Goal: Obtain resource: Download file/media

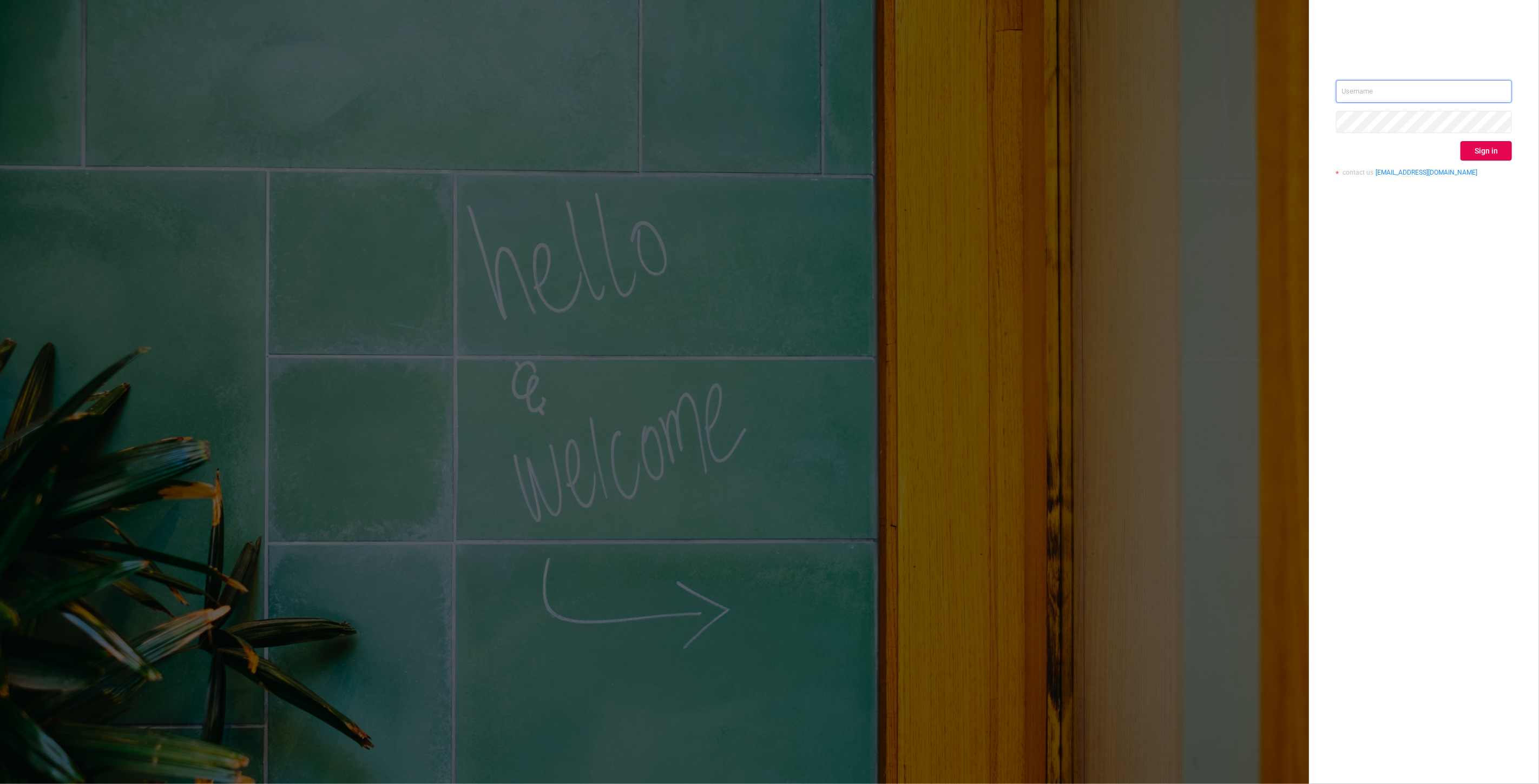
click at [1351, 89] on input "text" at bounding box center [1424, 91] width 176 height 23
type input "[EMAIL_ADDRESS][DOMAIN_NAME]"
click at [1479, 157] on button "Sign in" at bounding box center [1486, 150] width 51 height 20
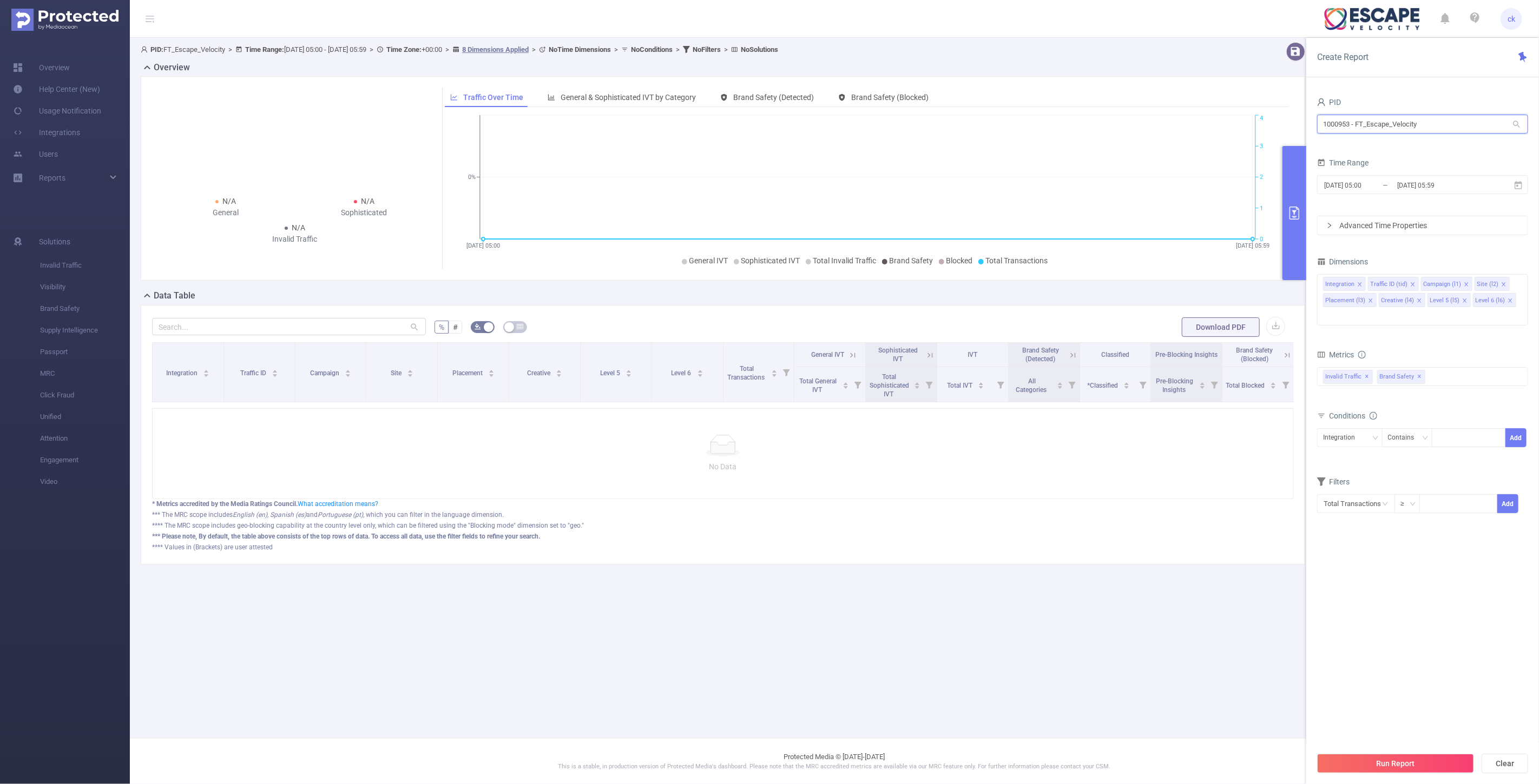
click at [1375, 130] on input "1000953 - FT_Escape_Velocity" at bounding box center [1422, 124] width 211 height 19
click at [1379, 127] on input "1000953 - FT_Escape_Velocity" at bounding box center [1422, 124] width 211 height 19
type input "zupla"
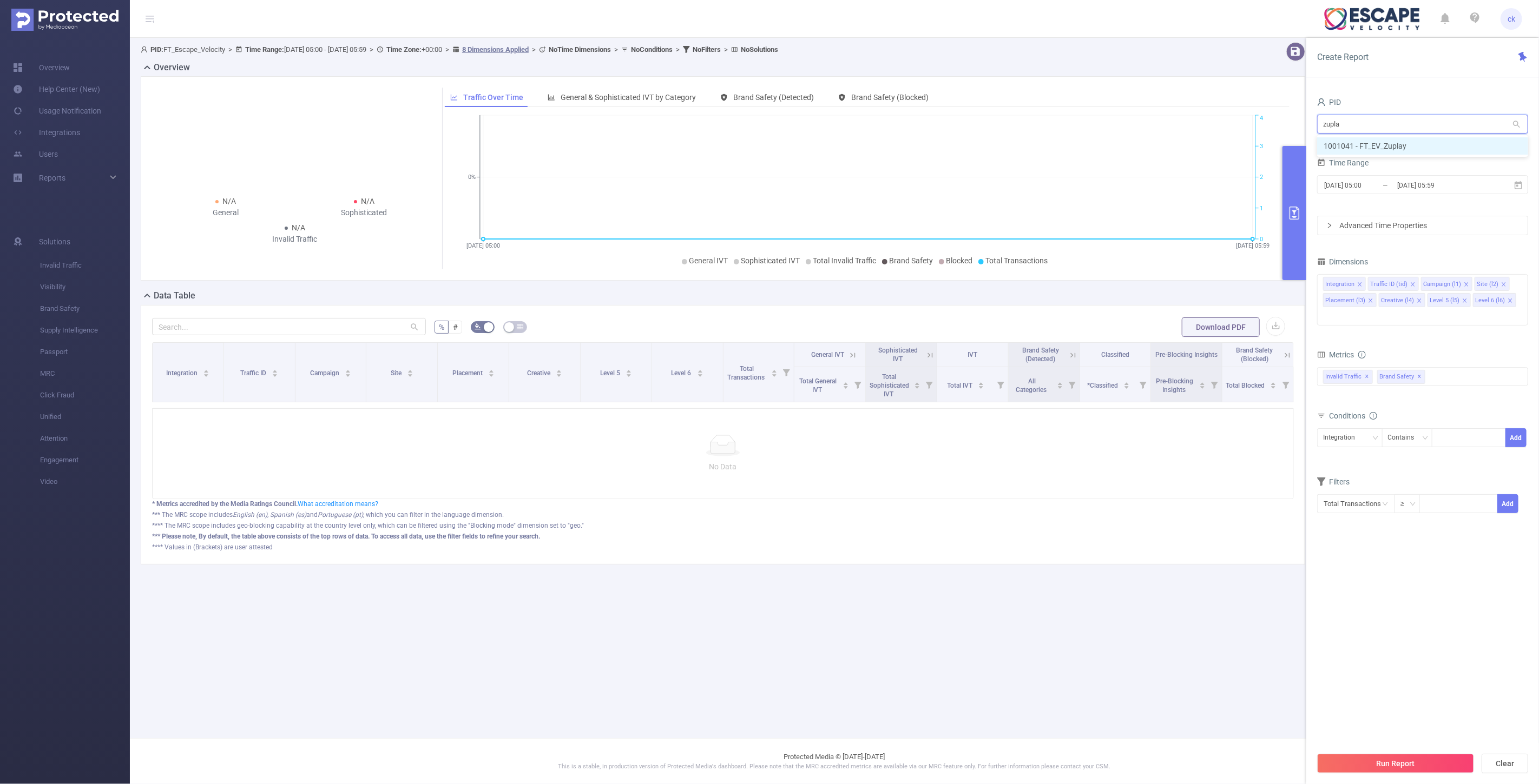
click at [1371, 152] on li "1001041 - FT_EV_Zuplay" at bounding box center [1422, 146] width 211 height 17
click at [1516, 189] on icon at bounding box center [1518, 186] width 10 height 10
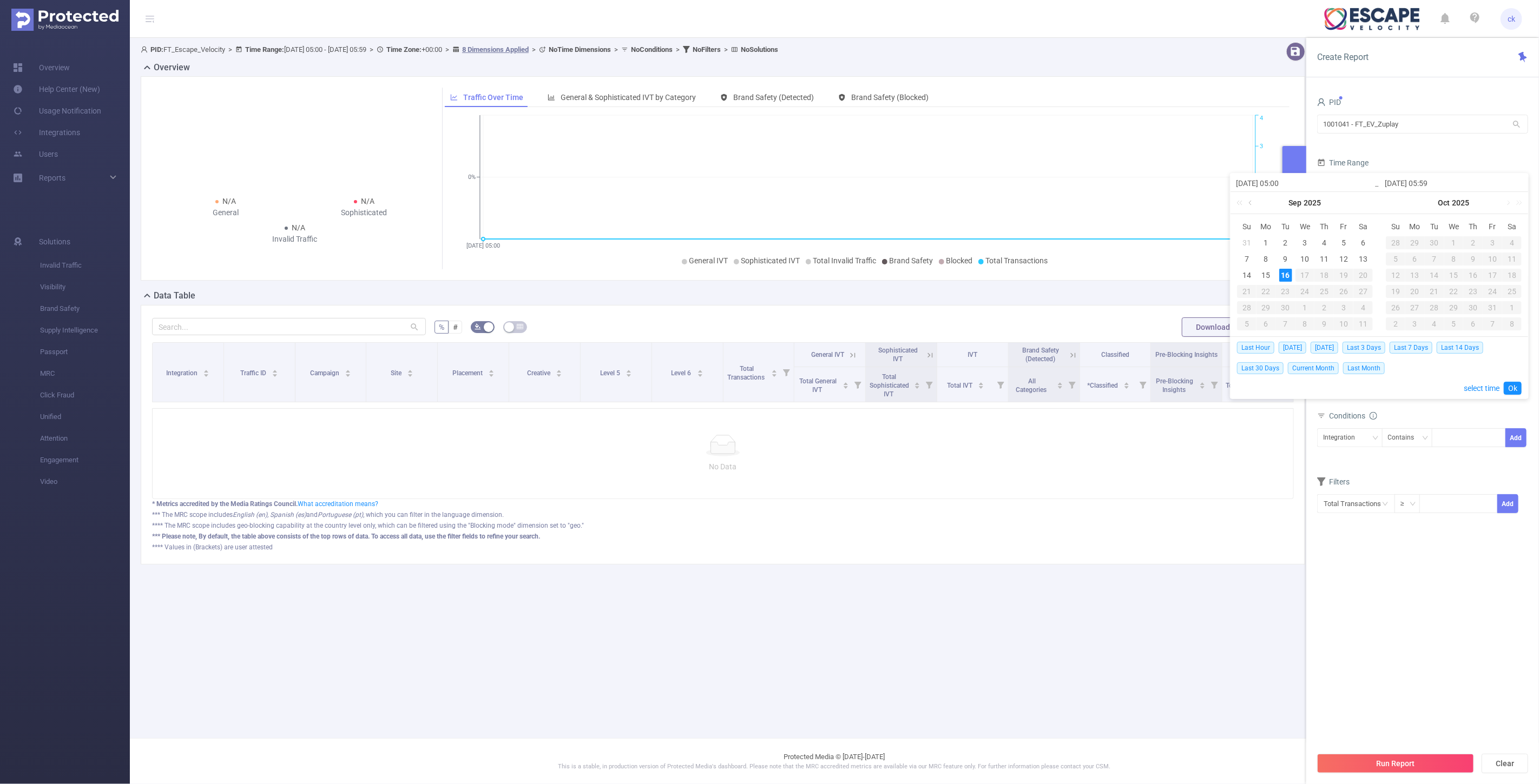
click at [1249, 204] on link at bounding box center [1251, 203] width 10 height 21
click at [1247, 240] on div "1" at bounding box center [1247, 243] width 13 height 13
click at [1265, 307] on div "30" at bounding box center [1267, 308] width 13 height 13
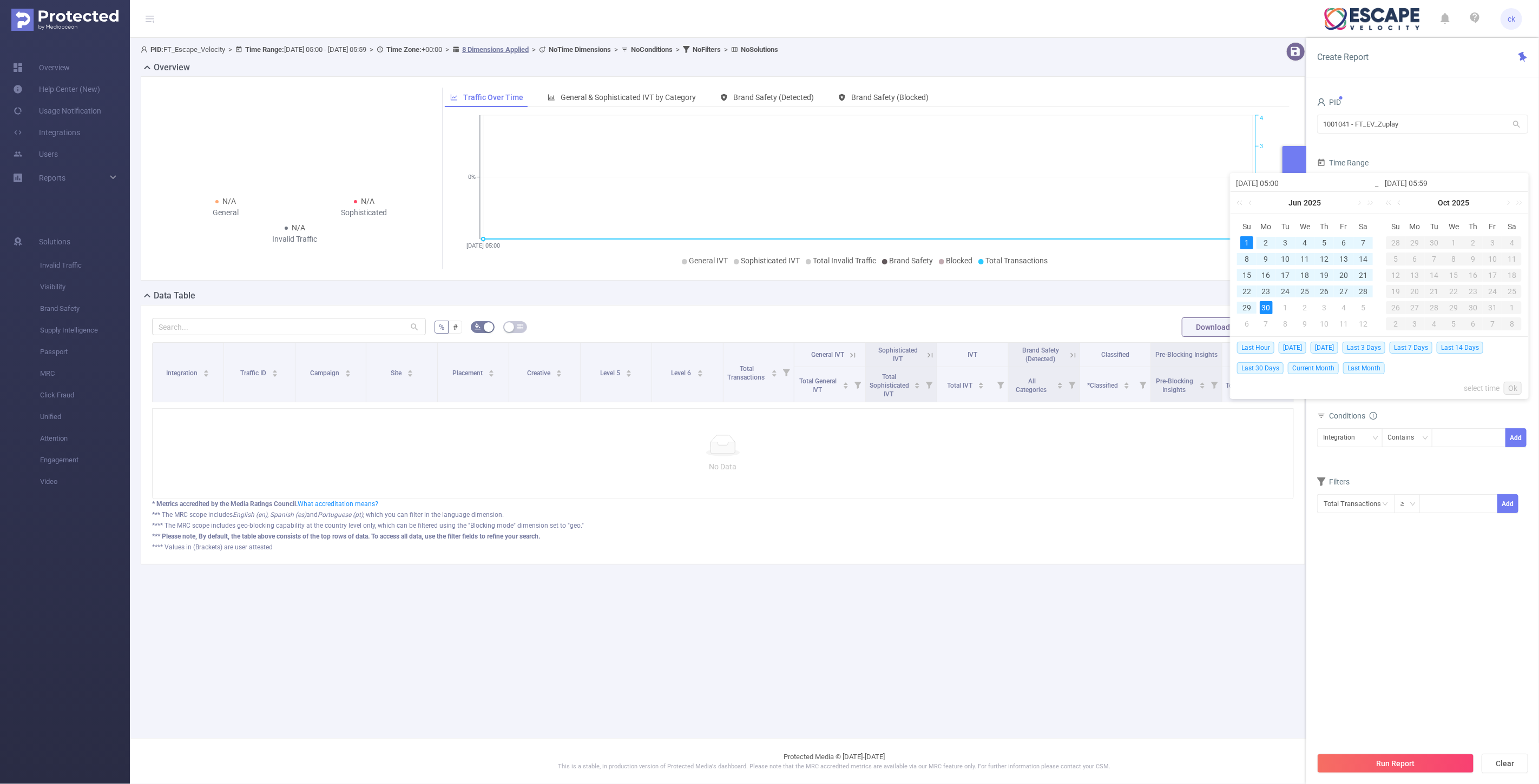
type input "[DATE] 05:00"
type input "[DATE] 05:59"
type input "[DATE] 05:00"
type input "[DATE] 05:59"
click at [1512, 388] on link "Ok" at bounding box center [1513, 388] width 18 height 13
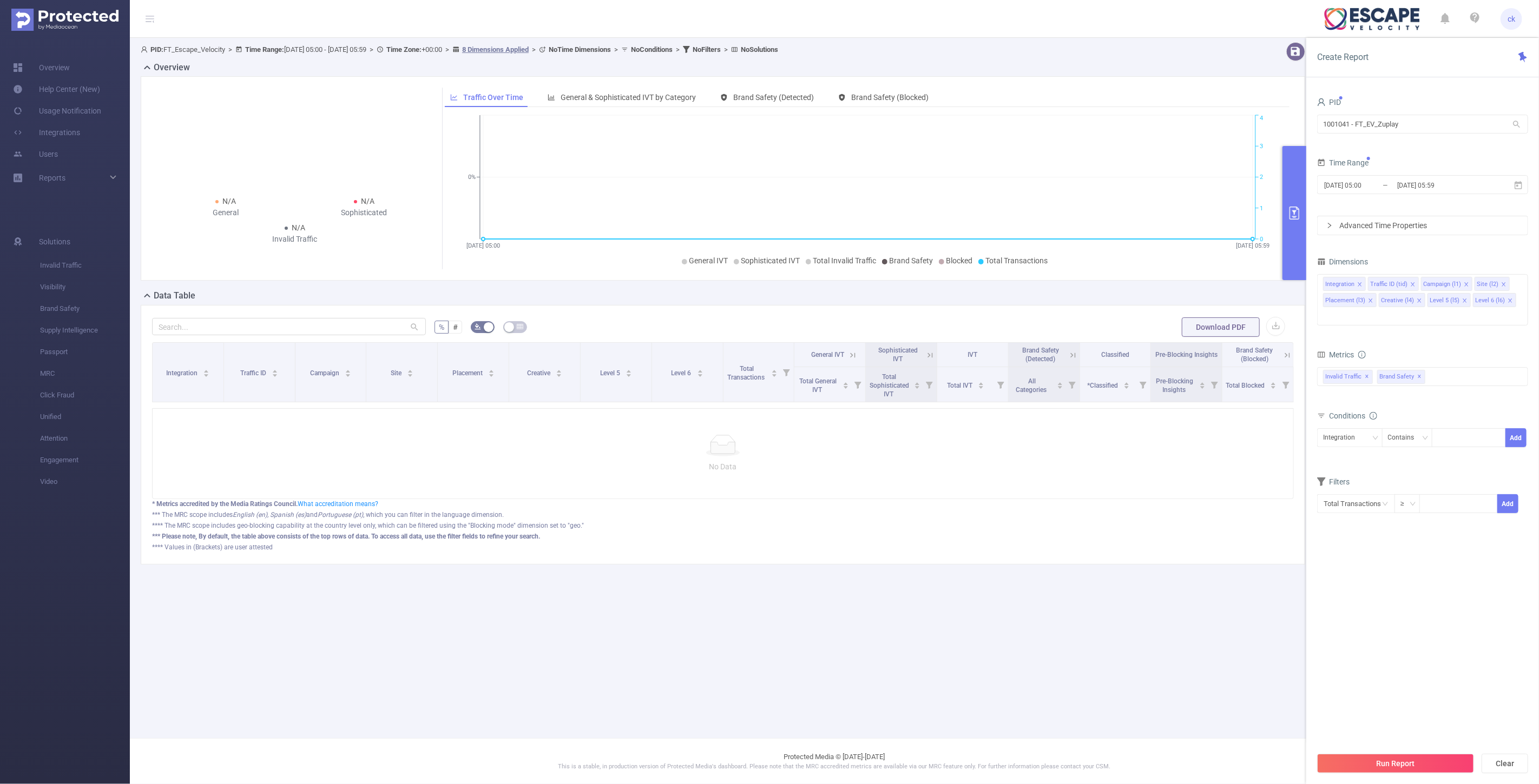
click at [1399, 231] on div "Advanced Time Properties" at bounding box center [1422, 225] width 210 height 19
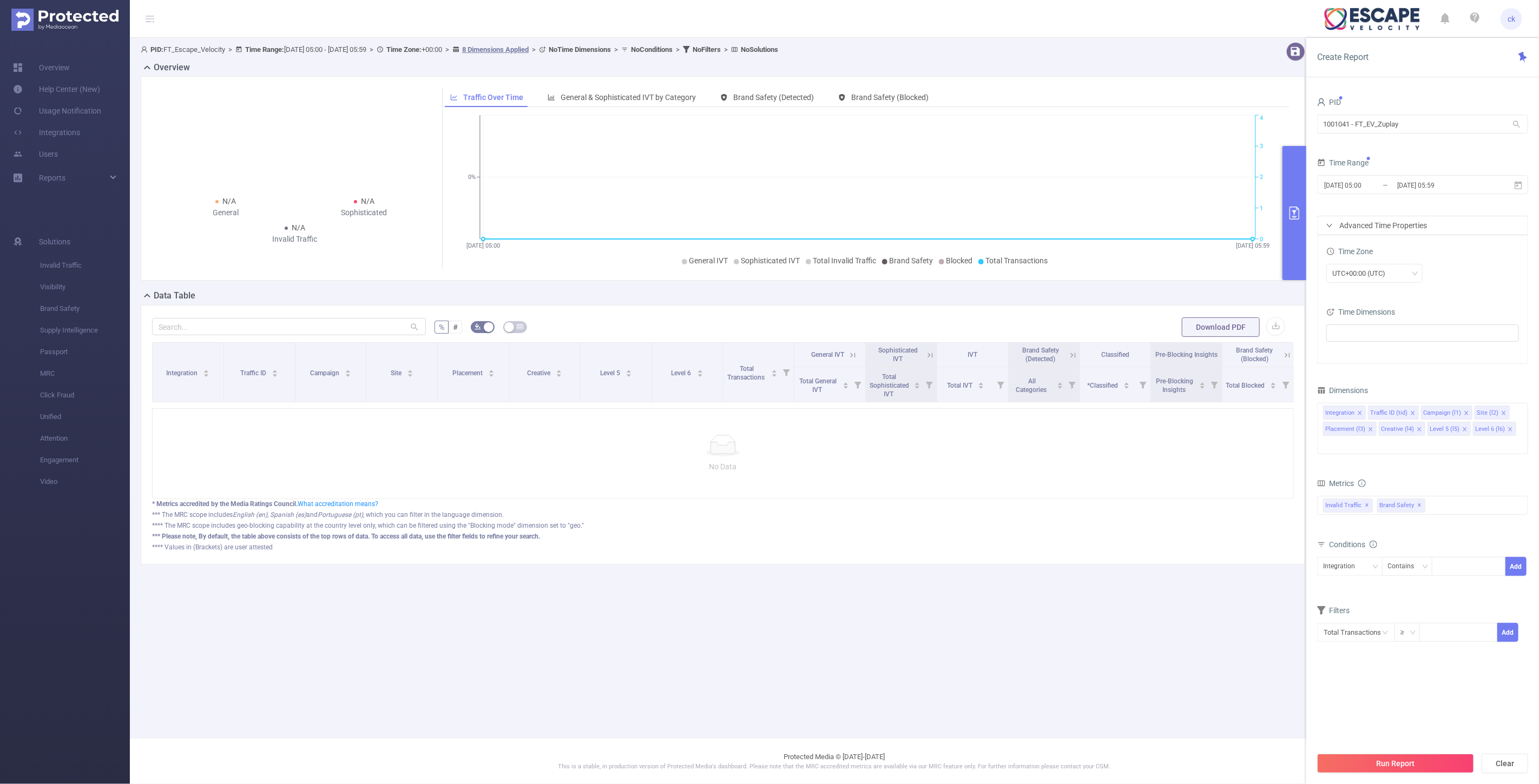
click at [1388, 227] on div "Advanced Time Properties" at bounding box center [1422, 225] width 210 height 19
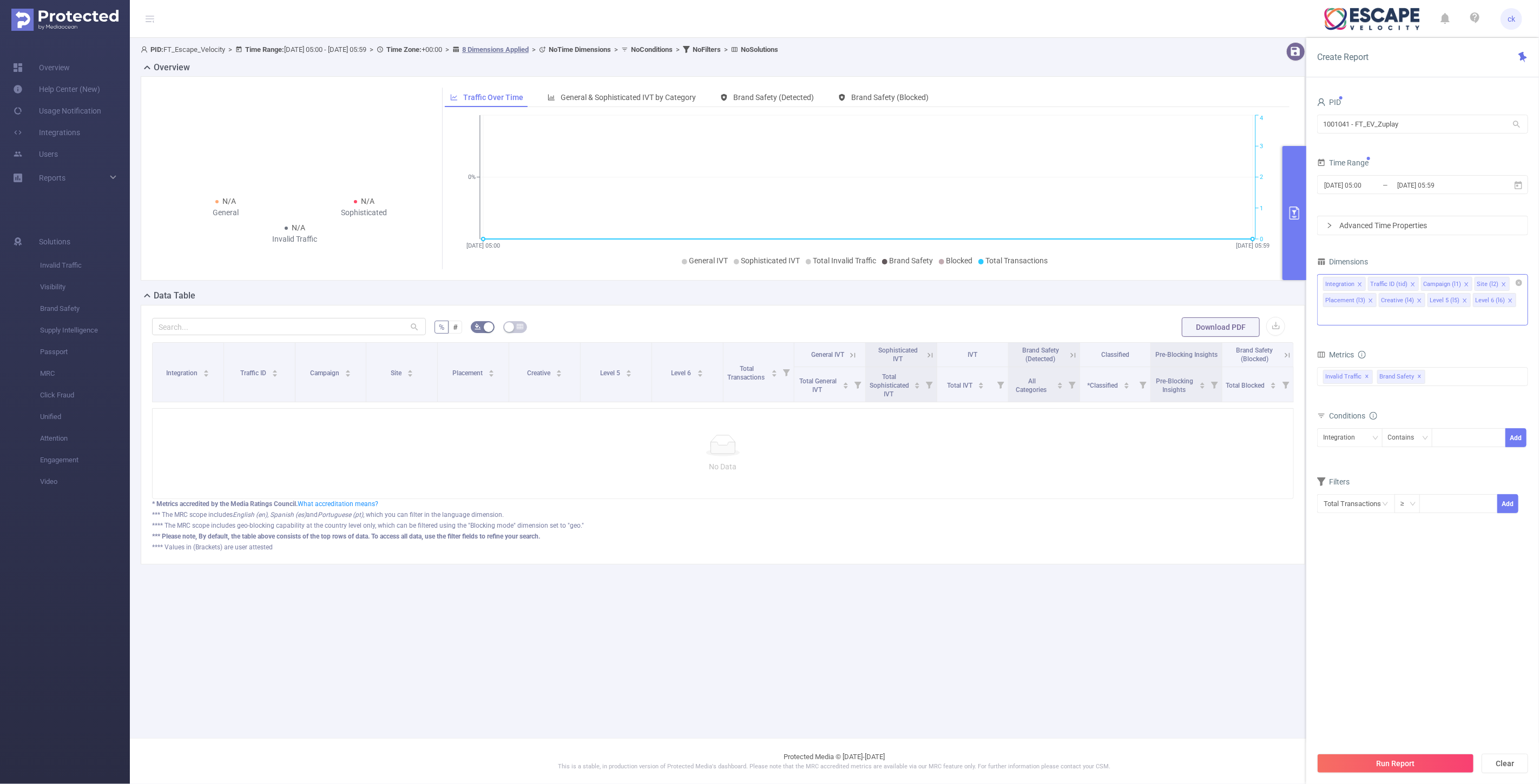
click at [1522, 300] on div "Integration Traffic ID (tid) Campaign (l1) Site (l2) Placement (l3) Creative (l…" at bounding box center [1422, 300] width 211 height 51
click at [1507, 300] on icon "icon: close" at bounding box center [1510, 300] width 5 height 5
click at [1462, 299] on icon "icon: close" at bounding box center [1464, 300] width 5 height 5
click at [1366, 388] on li "Host" at bounding box center [1422, 384] width 210 height 17
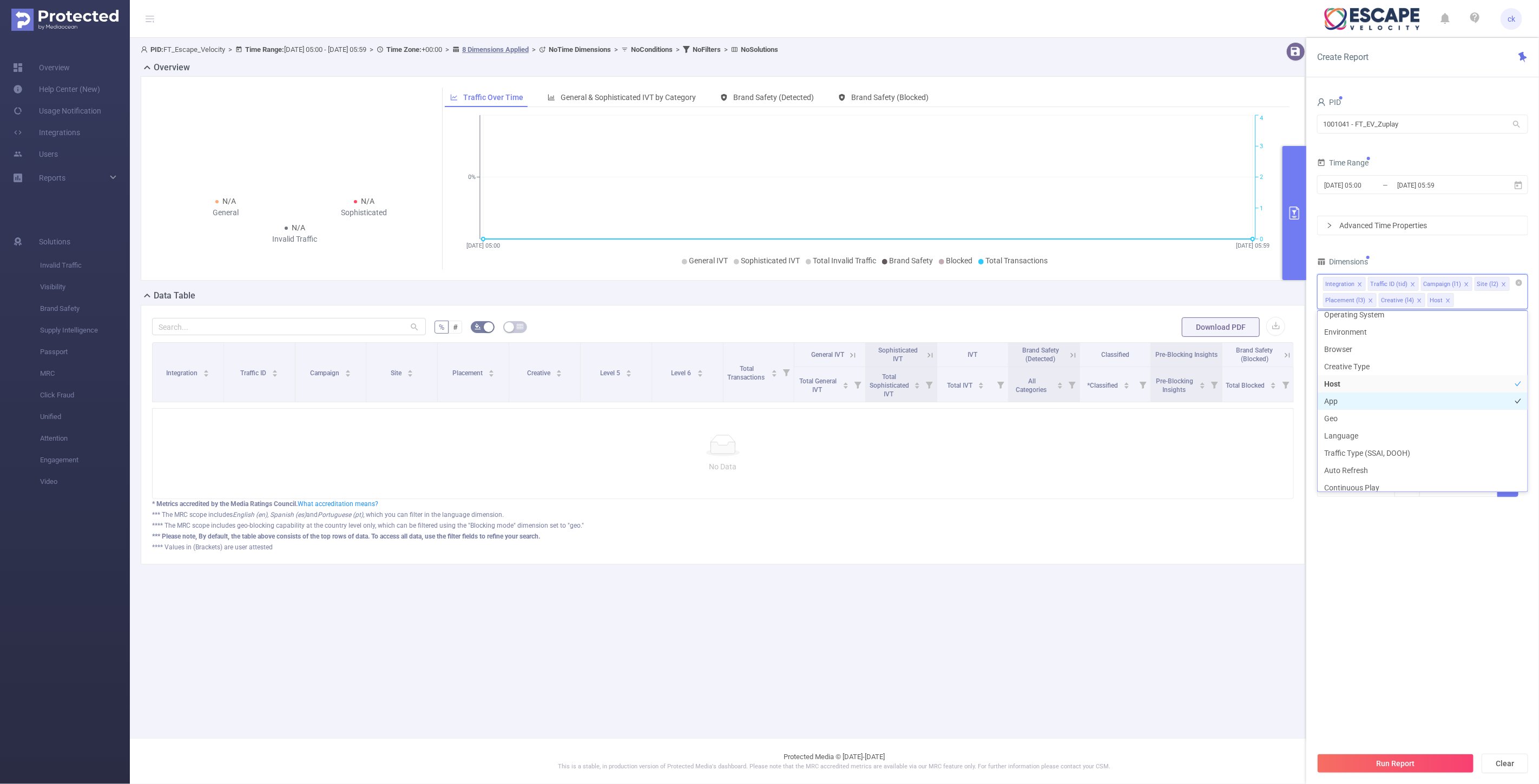
click at [1366, 396] on li "App" at bounding box center [1422, 401] width 210 height 17
click at [1422, 526] on section "PID 1001041 - FT_EV_Zuplay 1001041 - FT_EV_Zuplay Time Range [DATE] 05:00 _ [DA…" at bounding box center [1422, 420] width 211 height 651
click at [1455, 362] on div "Invalid Traffic ✕ Brand Safety ✕" at bounding box center [1422, 361] width 211 height 19
click at [1366, 383] on strong "Visibility" at bounding box center [1359, 384] width 30 height 8
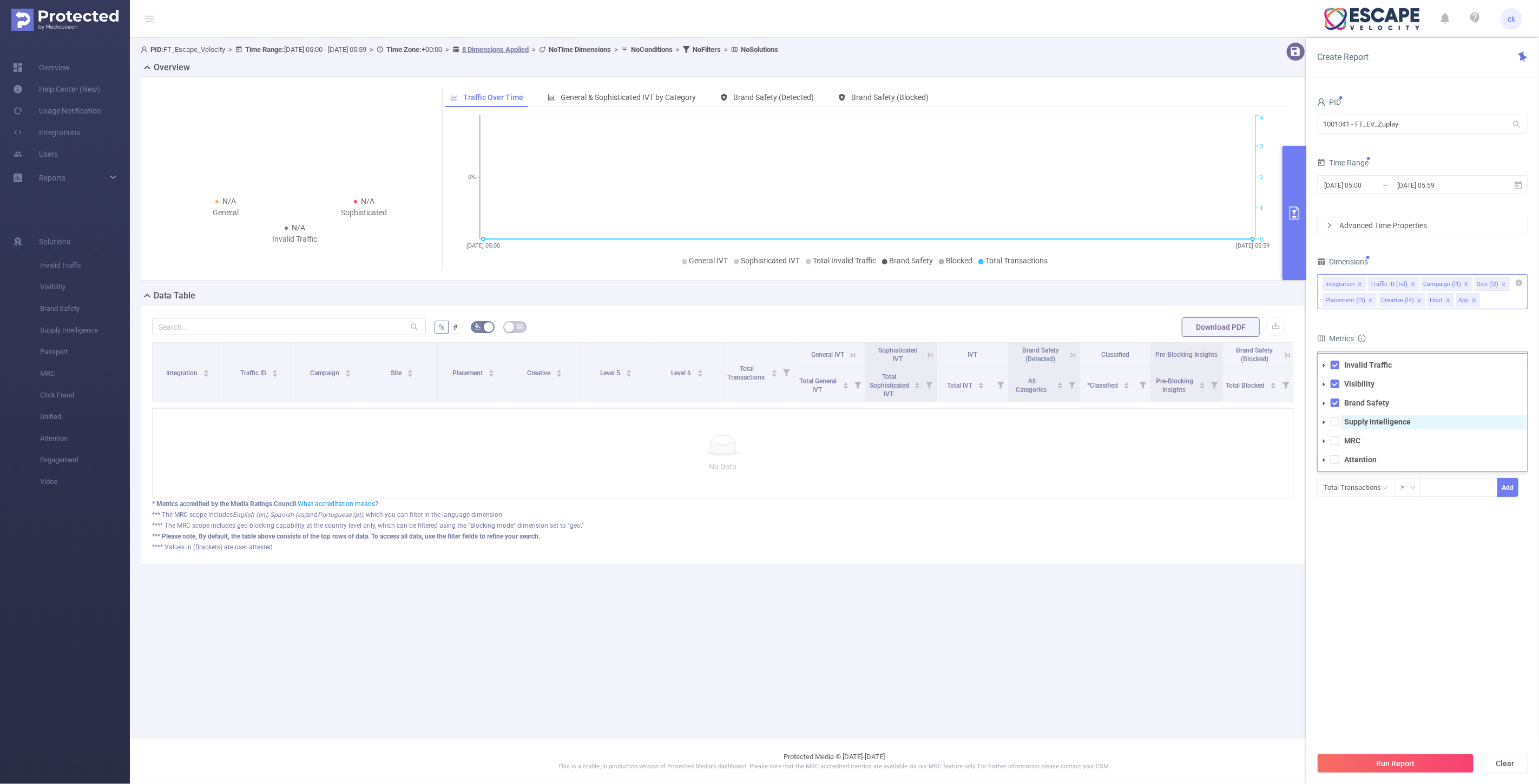
click at [1367, 418] on strong "Supply Intelligence" at bounding box center [1377, 422] width 66 height 8
click at [1348, 441] on strong "MRC" at bounding box center [1352, 441] width 16 height 8
click at [1354, 459] on strong "Attention" at bounding box center [1360, 460] width 32 height 8
click at [1390, 577] on section "PID 1001041 - FT_EV_Zuplay 1001041 - FT_EV_Zuplay Time Range [DATE] 05:00 _ [DA…" at bounding box center [1422, 420] width 211 height 651
click at [1381, 764] on button "Run Report" at bounding box center [1396, 764] width 157 height 20
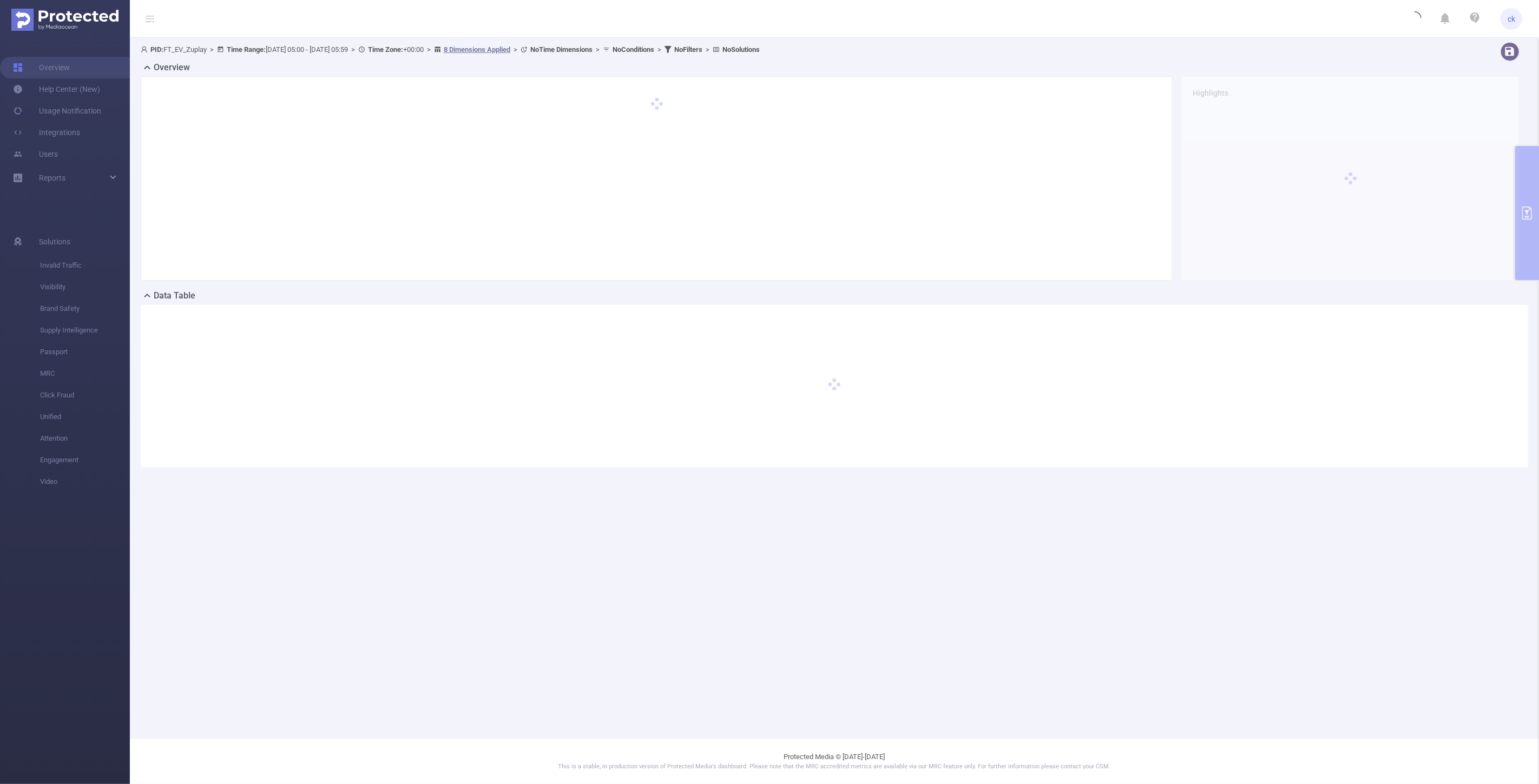
click at [862, 567] on main "PID: FT_EV_Zuplay > Time Range: [DATE] 05:00 - [DATE] 05:59 > Time Zone: +00:00…" at bounding box center [834, 369] width 1409 height 738
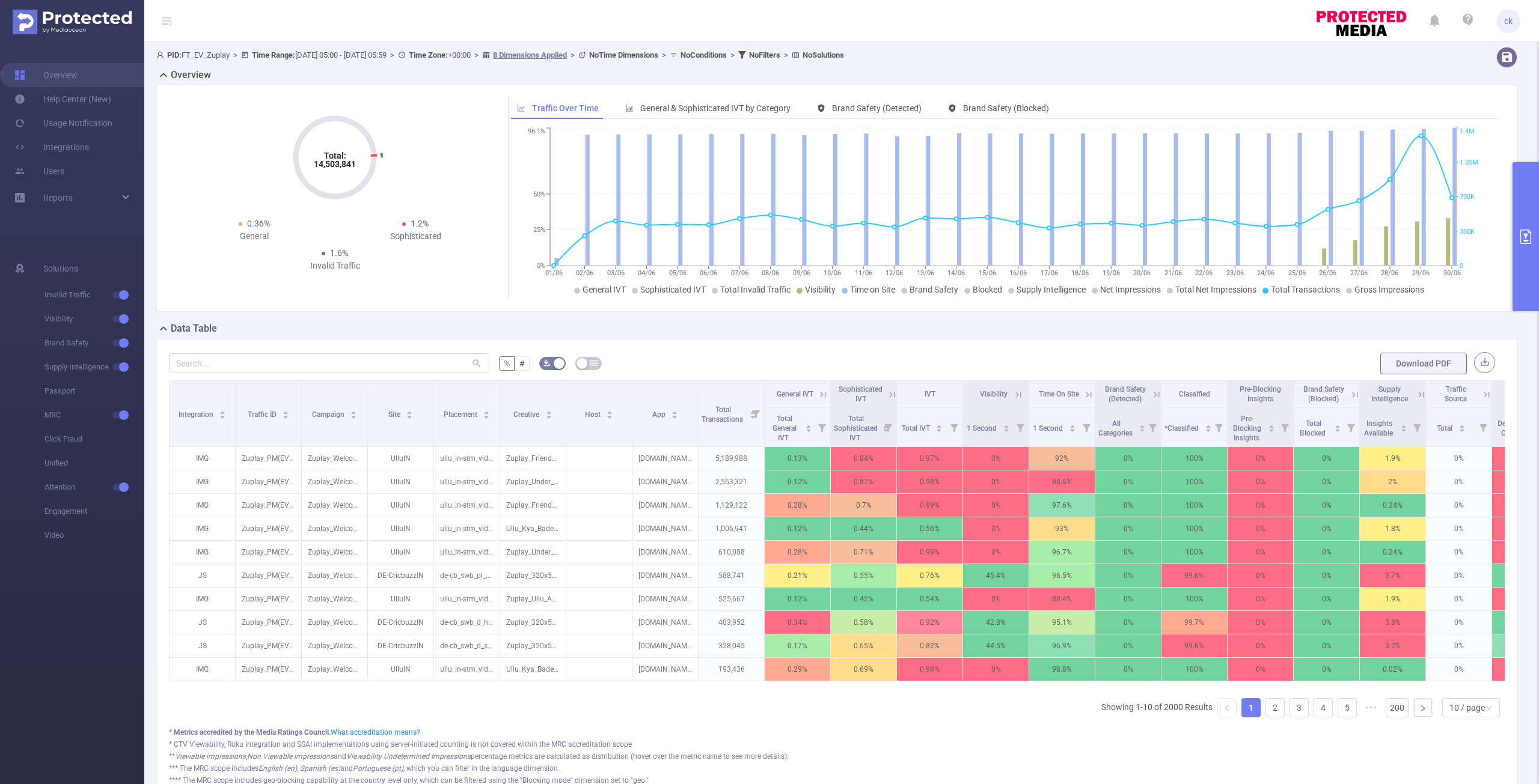
click at [1474, 362] on button "button" at bounding box center [1485, 363] width 21 height 21
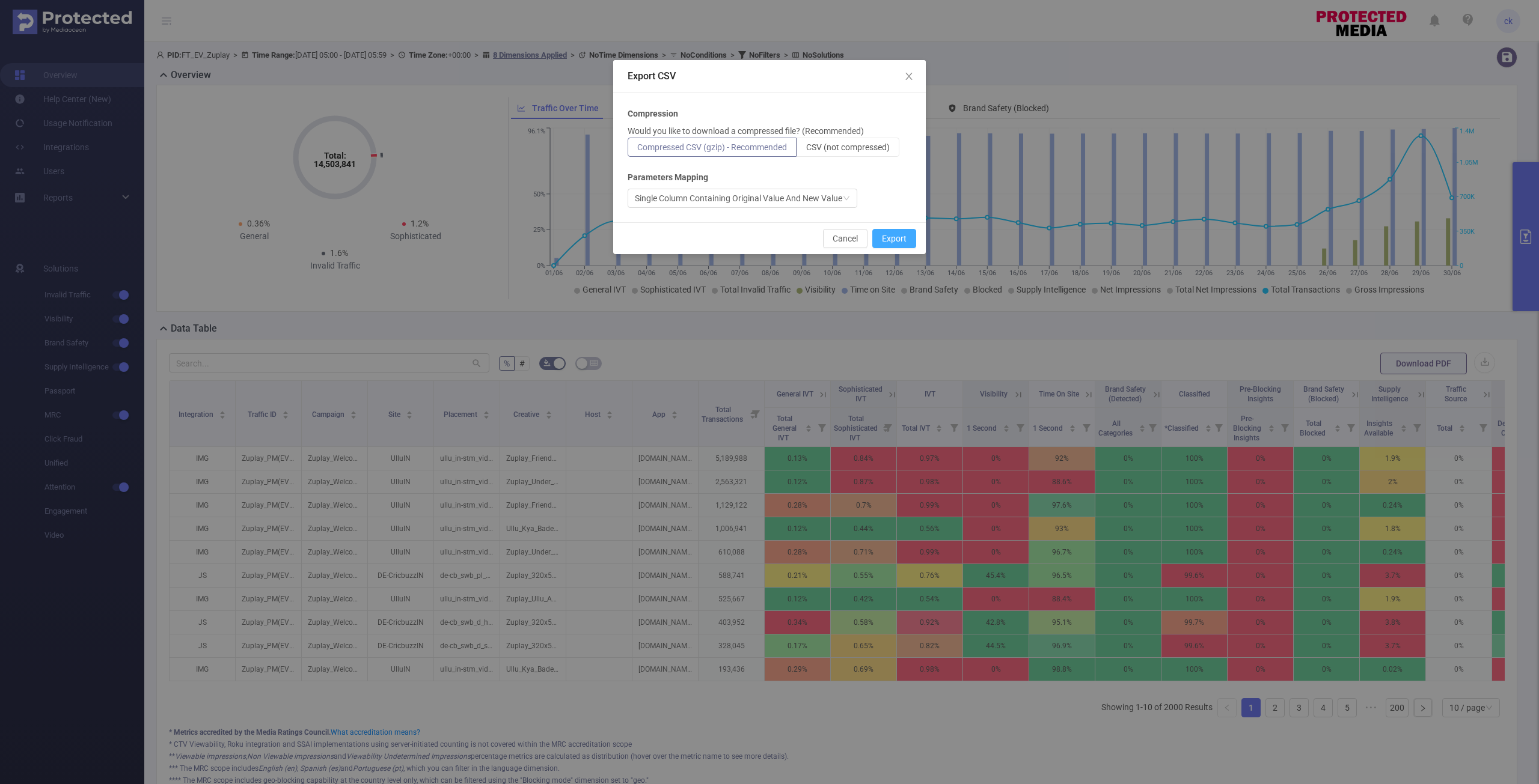
click at [903, 239] on button "Export" at bounding box center [894, 238] width 44 height 19
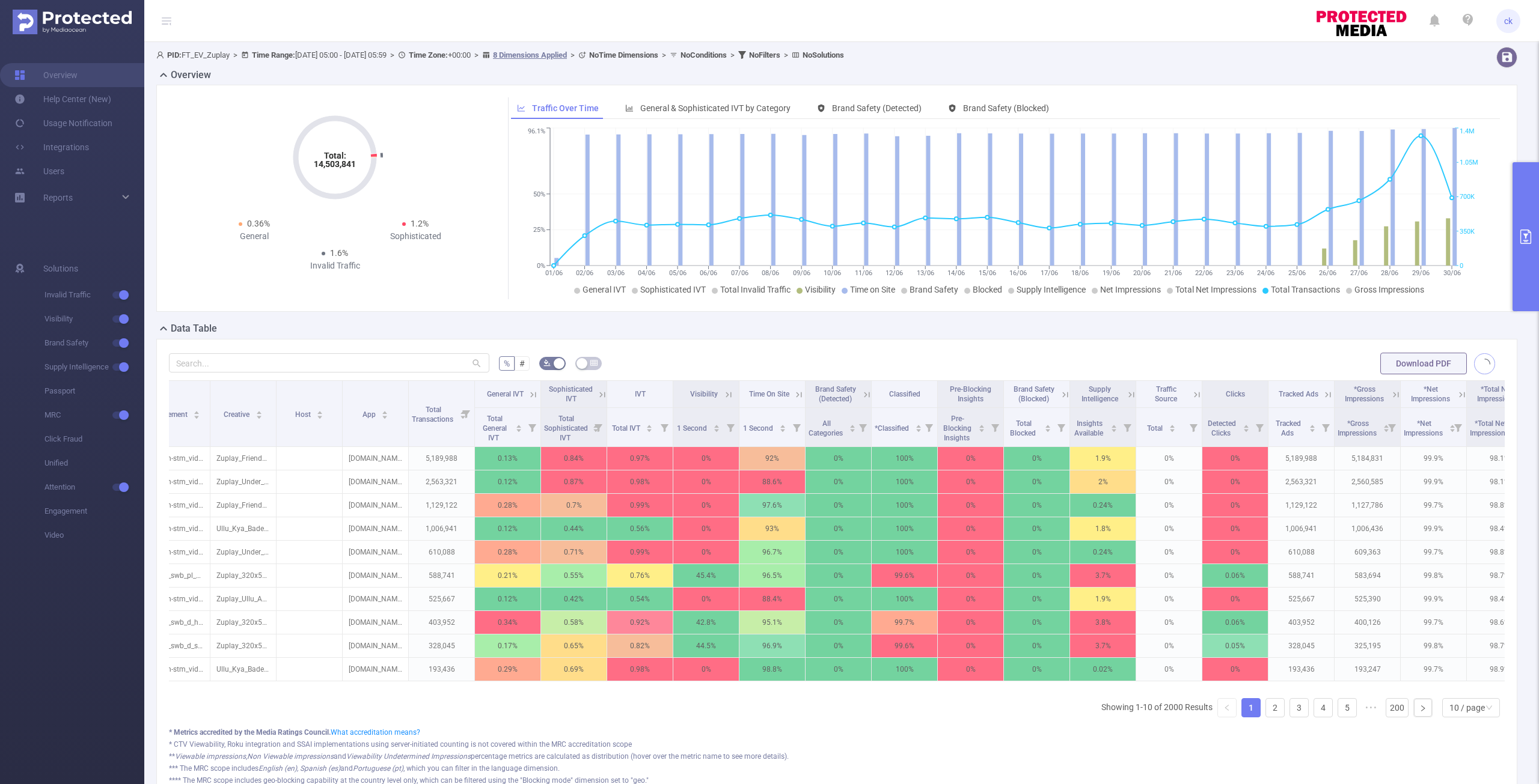
scroll to position [0, 295]
